Goal: Information Seeking & Learning: Check status

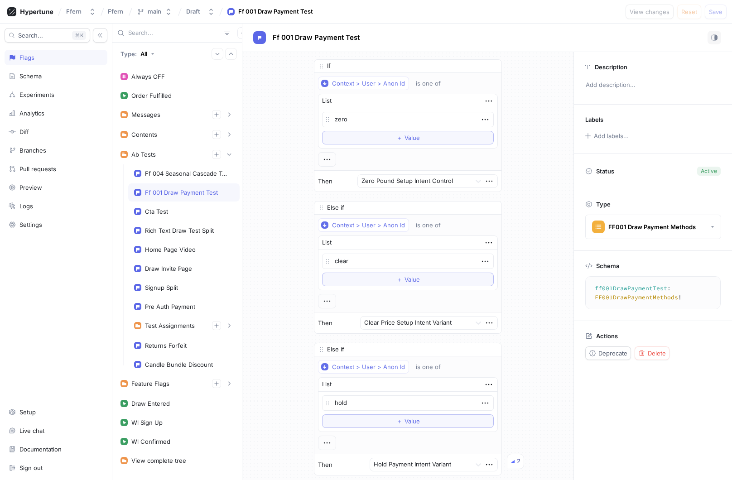
scroll to position [434, 0]
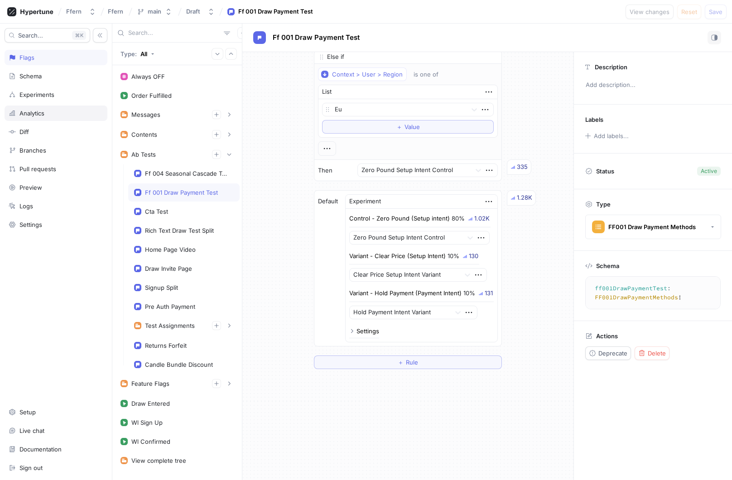
click at [58, 114] on div "Analytics" at bounding box center [56, 113] width 95 height 7
type textarea "x"
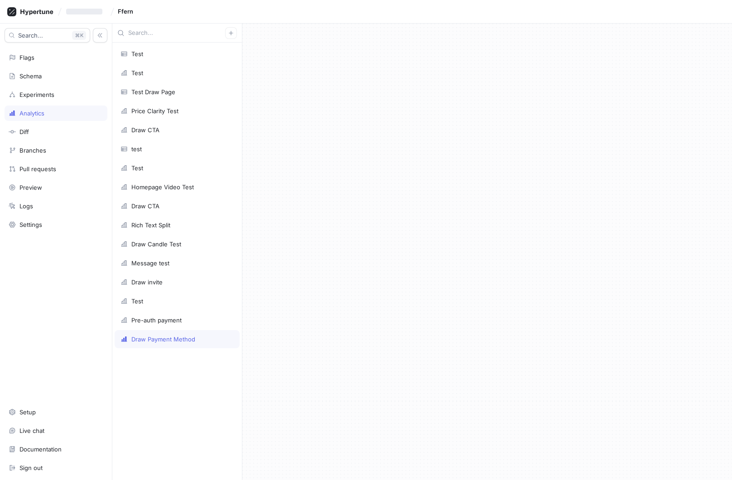
type textarea "x"
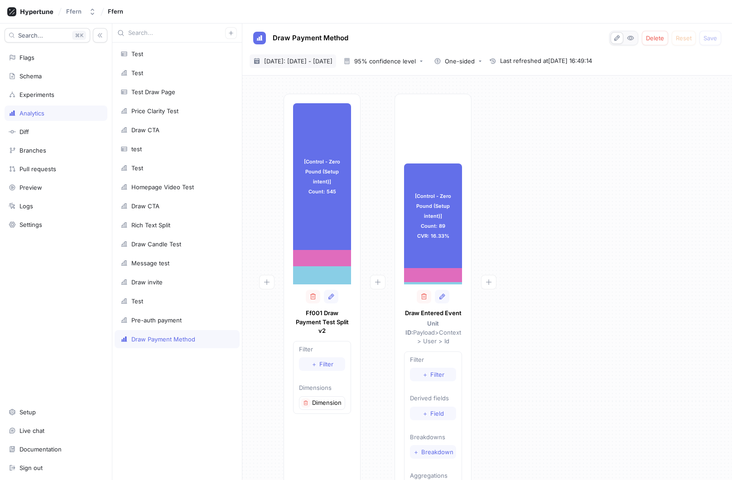
click at [322, 59] on span "[DATE]: [DATE] - [DATE]" at bounding box center [298, 61] width 68 height 9
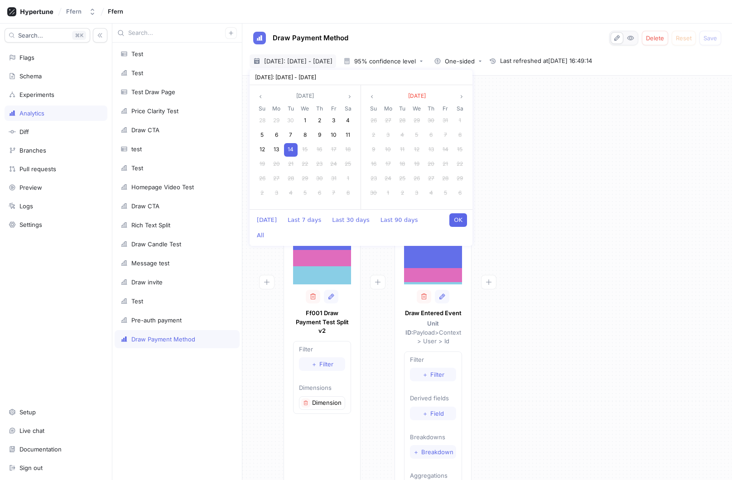
click at [292, 148] on span "14" at bounding box center [291, 149] width 6 height 7
click at [460, 218] on button "OK" at bounding box center [458, 220] width 18 height 14
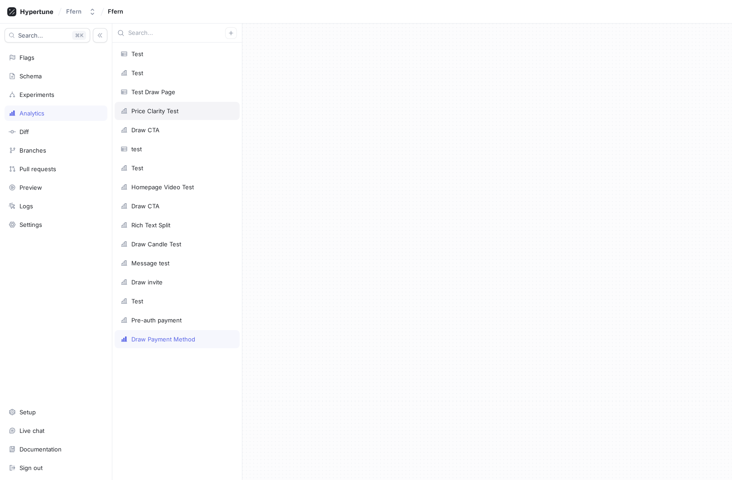
type textarea "x"
